Goal: Information Seeking & Learning: Check status

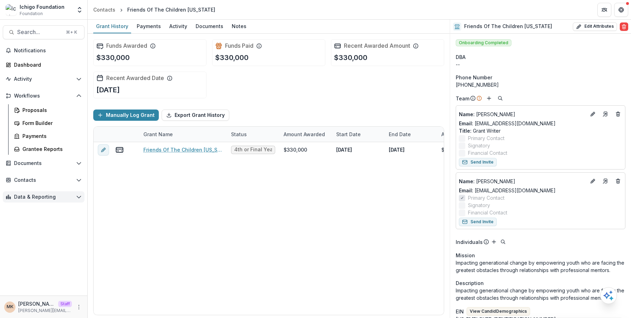
click at [43, 198] on span "Data & Reporting" at bounding box center [43, 197] width 59 height 6
click at [43, 219] on link "Data Report" at bounding box center [47, 224] width 73 height 12
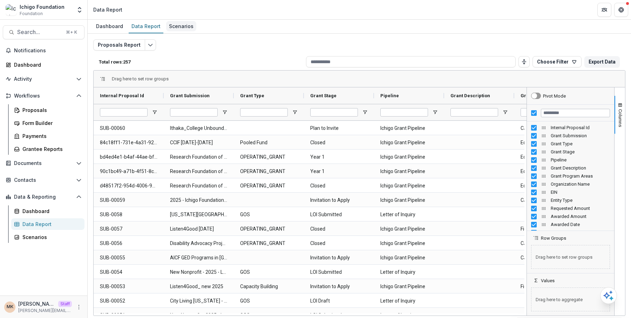
click at [186, 23] on div "Scenarios" at bounding box center [181, 26] width 30 height 10
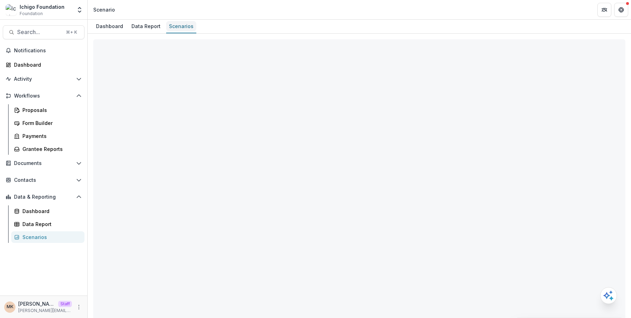
select select "**********"
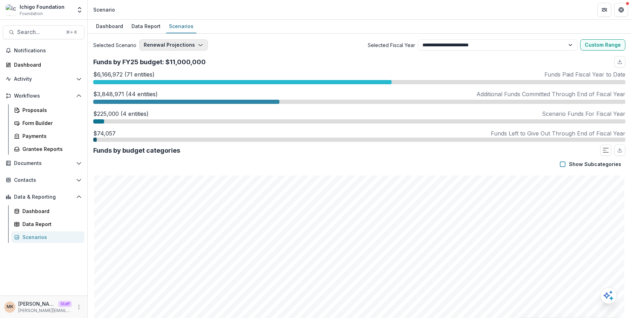
click at [198, 42] on icon "button" at bounding box center [201, 45] width 6 height 6
click at [262, 42] on span "Selected Fiscal Year" at bounding box center [335, 44] width 159 height 7
click at [181, 40] on button "Renewal Projections" at bounding box center [173, 44] width 69 height 11
click at [178, 71] on span "Invited to Apply" at bounding box center [163, 71] width 38 height 7
click at [166, 39] on div "Invited to Apply Renewal Projections Invited to Apply Plan to Invite" at bounding box center [167, 44] width 56 height 11
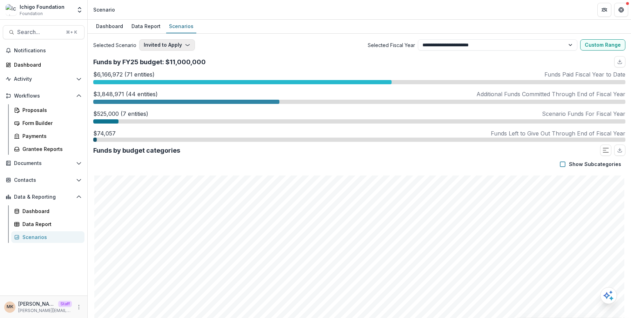
click at [165, 43] on button "Invited to Apply" at bounding box center [167, 44] width 56 height 11
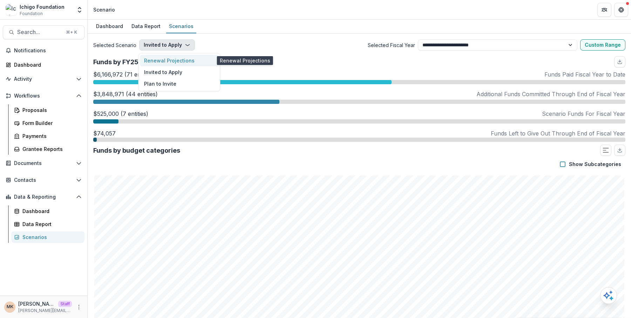
click at [165, 59] on span "Renewal Projections" at bounding box center [169, 60] width 50 height 7
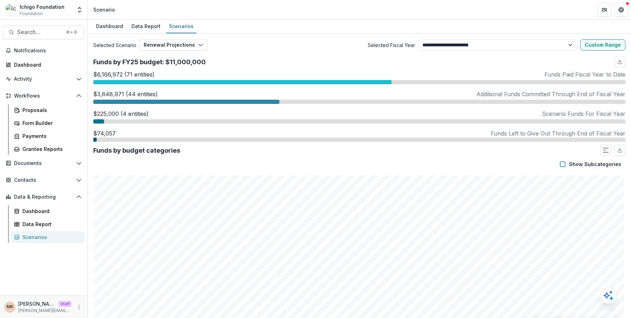
click at [246, 45] on div "Selected Scenario Renewal Projections Renewal Projections Invited to Apply Plan…" at bounding box center [172, 44] width 159 height 11
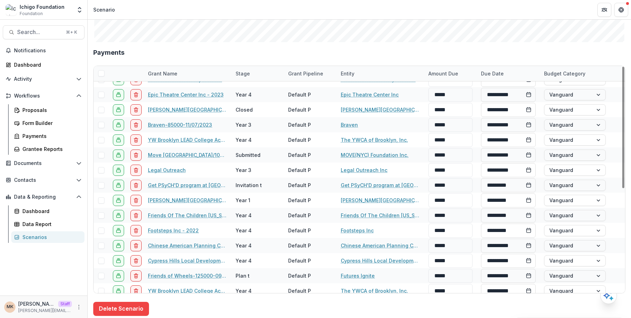
scroll to position [195, 0]
